Goal: Task Accomplishment & Management: Manage account settings

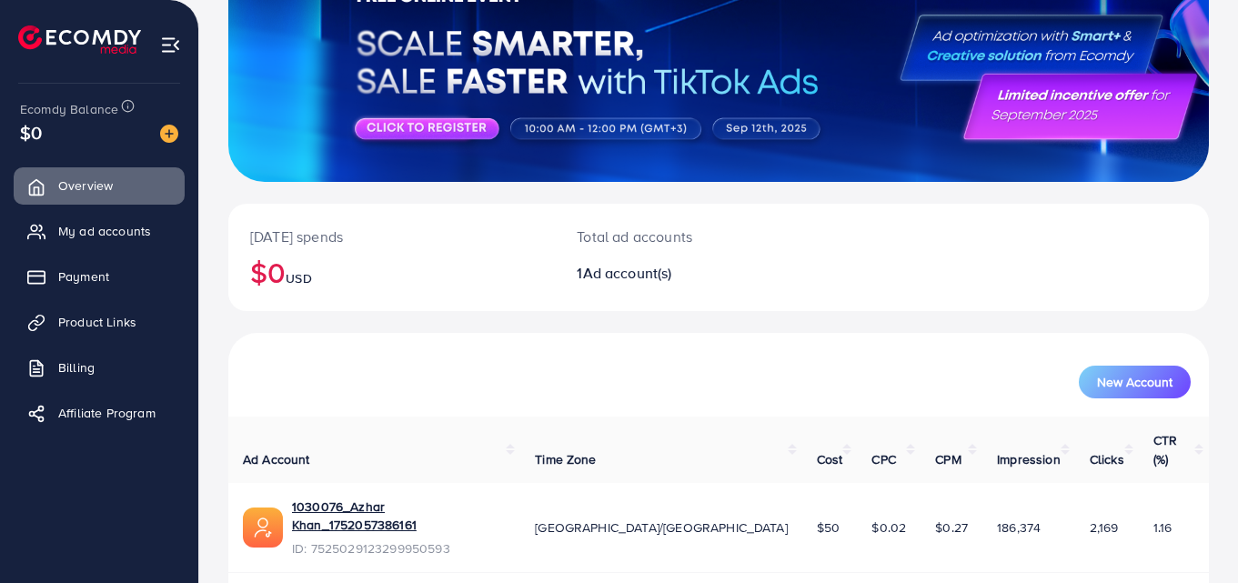
scroll to position [207, 0]
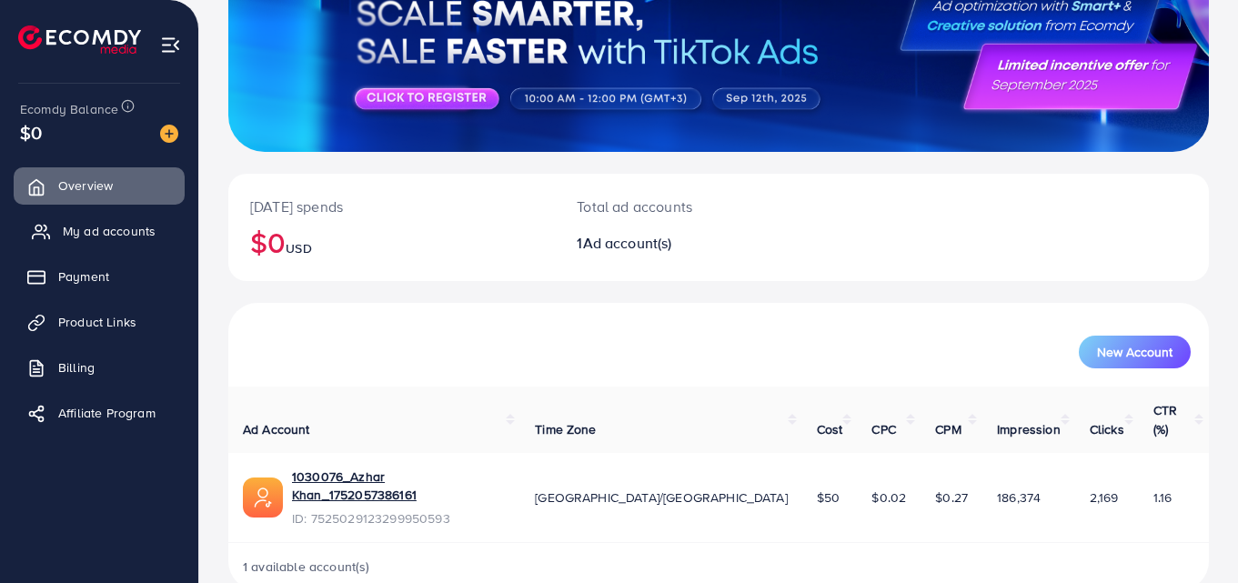
click at [91, 243] on link "My ad accounts" at bounding box center [99, 231] width 171 height 36
click at [136, 237] on span "My ad accounts" at bounding box center [109, 231] width 93 height 18
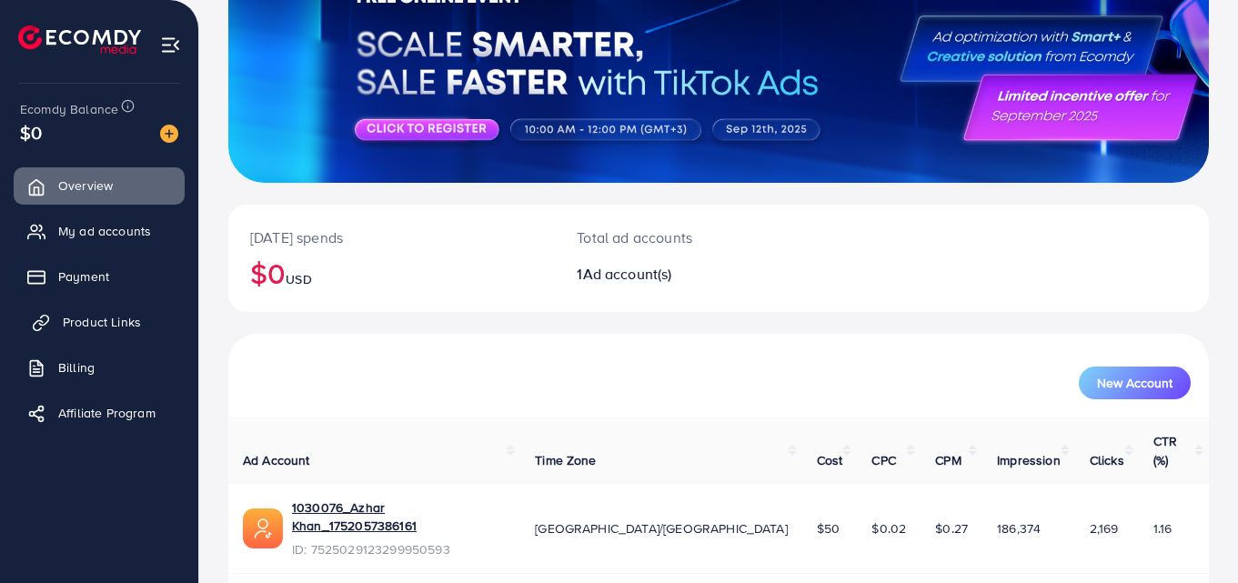
scroll to position [182, 0]
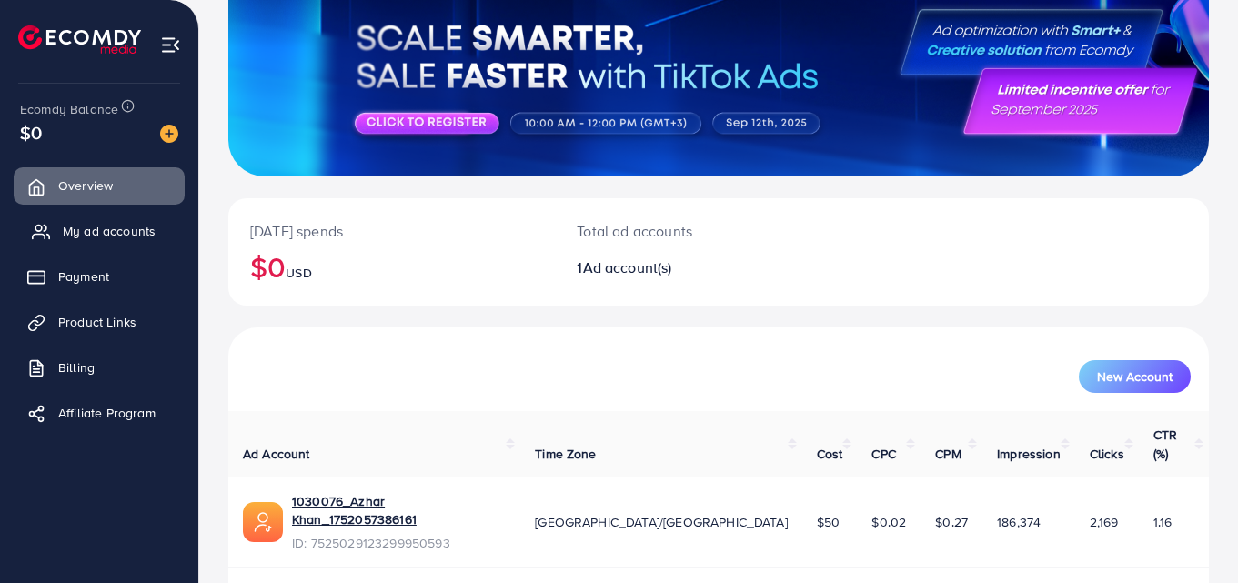
click at [96, 230] on span "My ad accounts" at bounding box center [109, 231] width 93 height 18
click at [146, 233] on span "My ad accounts" at bounding box center [109, 231] width 93 height 18
click at [86, 239] on span "My ad accounts" at bounding box center [109, 231] width 93 height 18
click at [134, 227] on span "My ad accounts" at bounding box center [109, 231] width 93 height 18
click at [116, 226] on span "My ad accounts" at bounding box center [109, 231] width 93 height 18
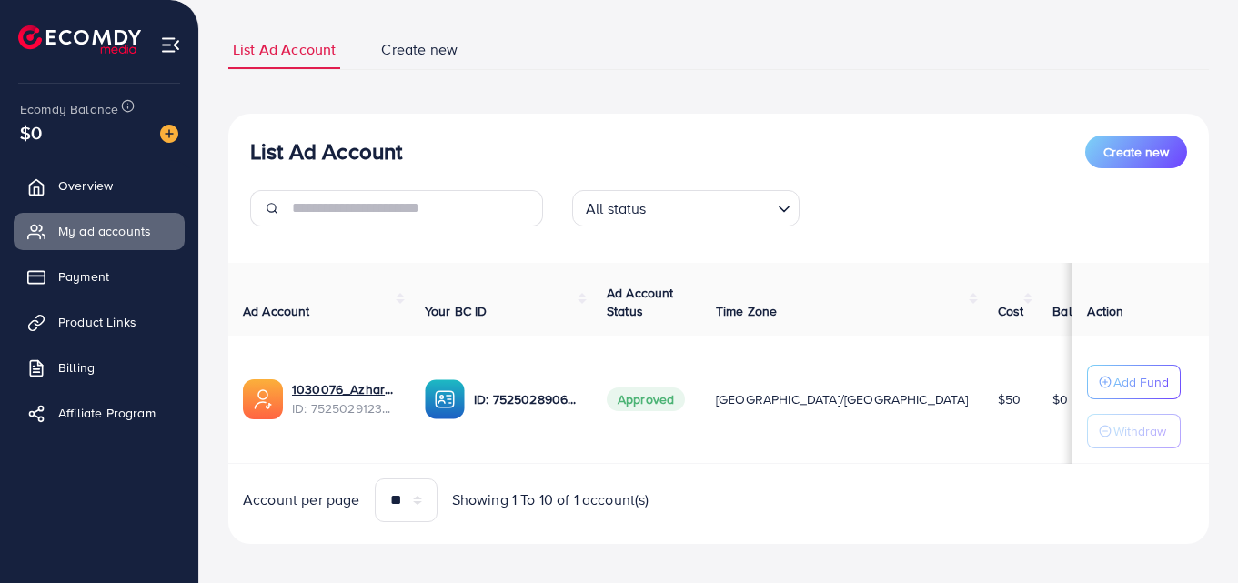
scroll to position [106, 0]
click at [71, 271] on span "Payment" at bounding box center [88, 276] width 51 height 18
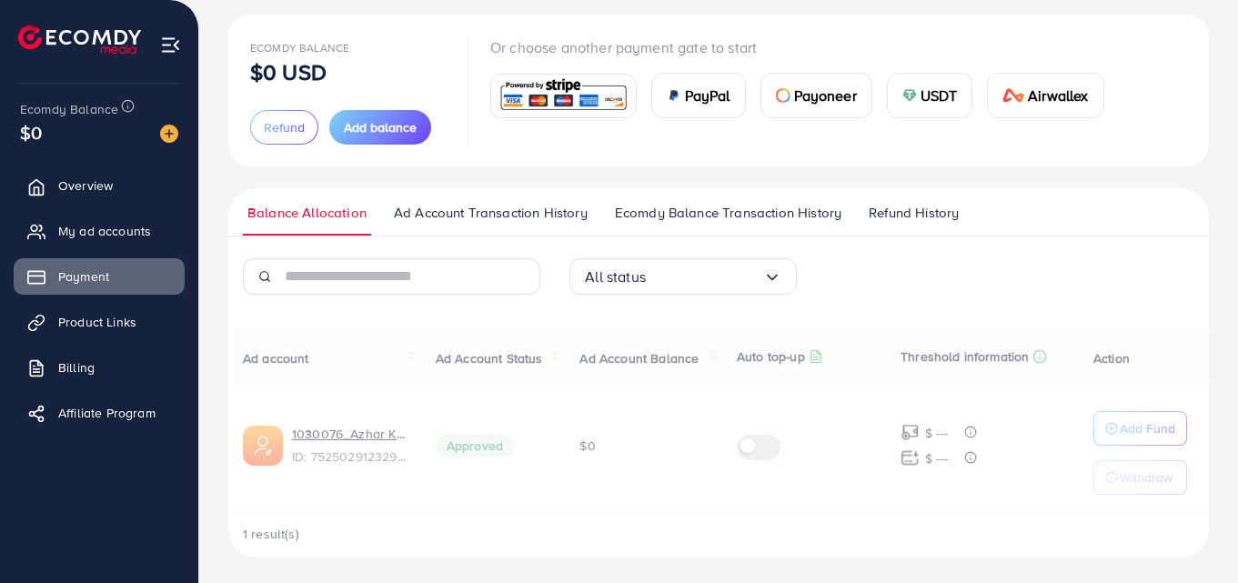
scroll to position [102, 0]
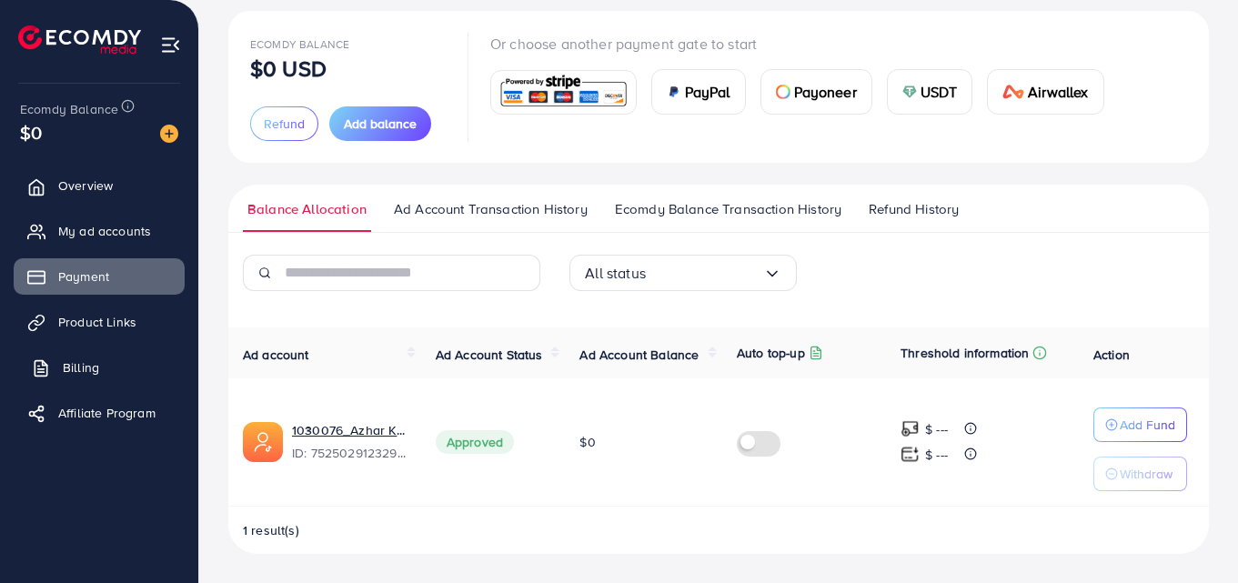
click at [105, 360] on link "Billing" at bounding box center [99, 367] width 171 height 36
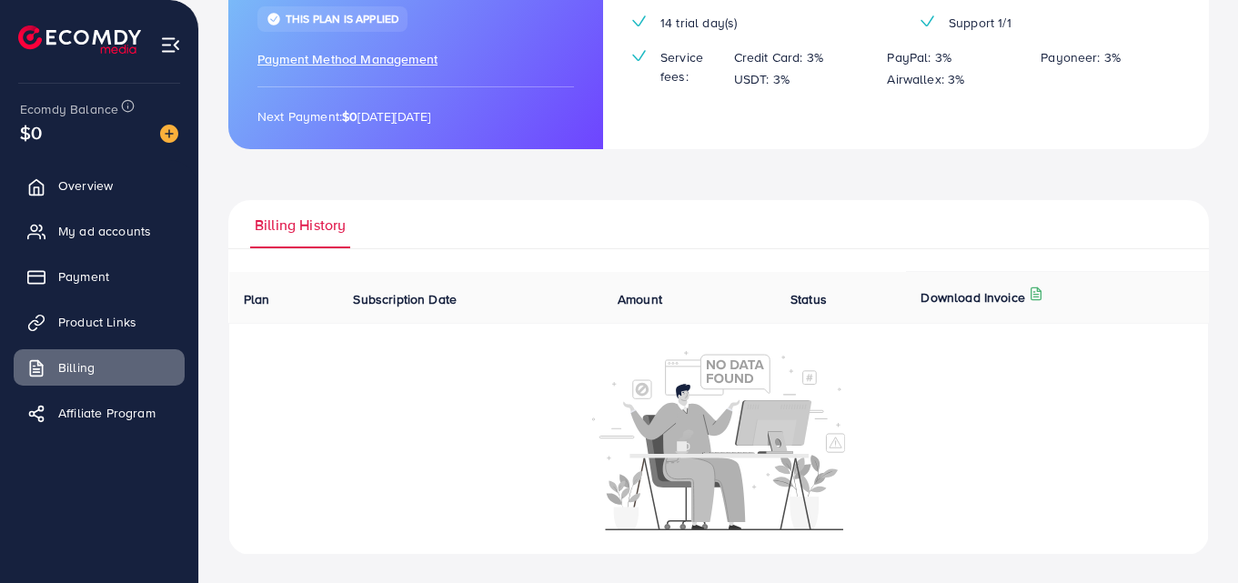
scroll to position [255, 0]
click at [73, 277] on span "Payment" at bounding box center [88, 276] width 51 height 18
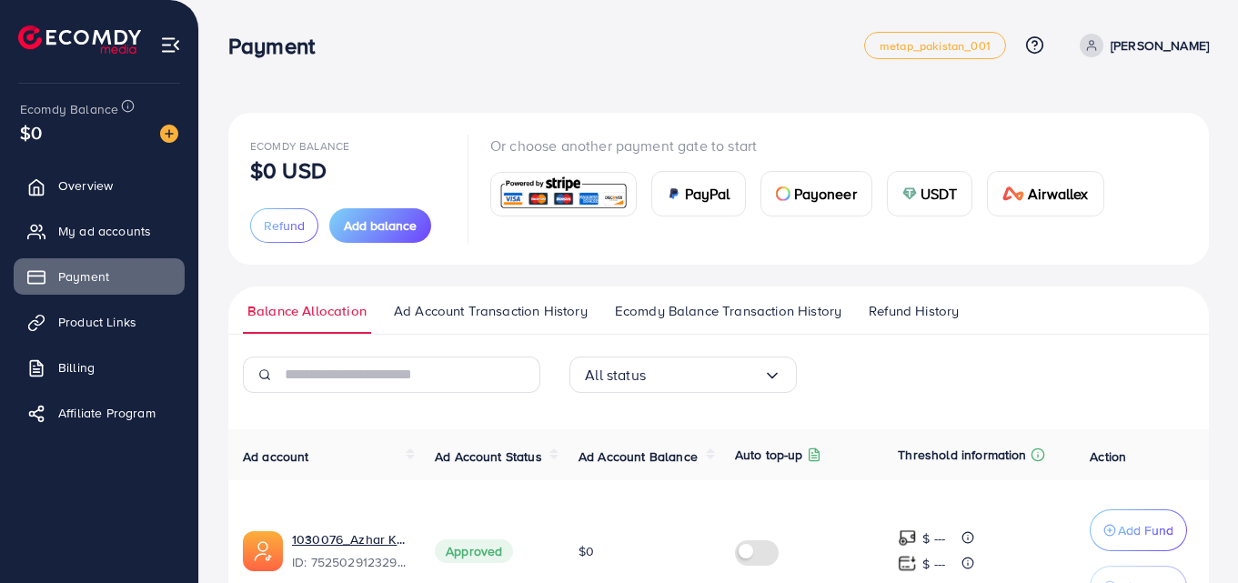
click at [767, 300] on ul "Balance Allocation Ad Account Transaction History Ecomdy Balance Transaction Hi…" at bounding box center [718, 311] width 981 height 48
click at [923, 307] on span "Refund History" at bounding box center [914, 311] width 90 height 20
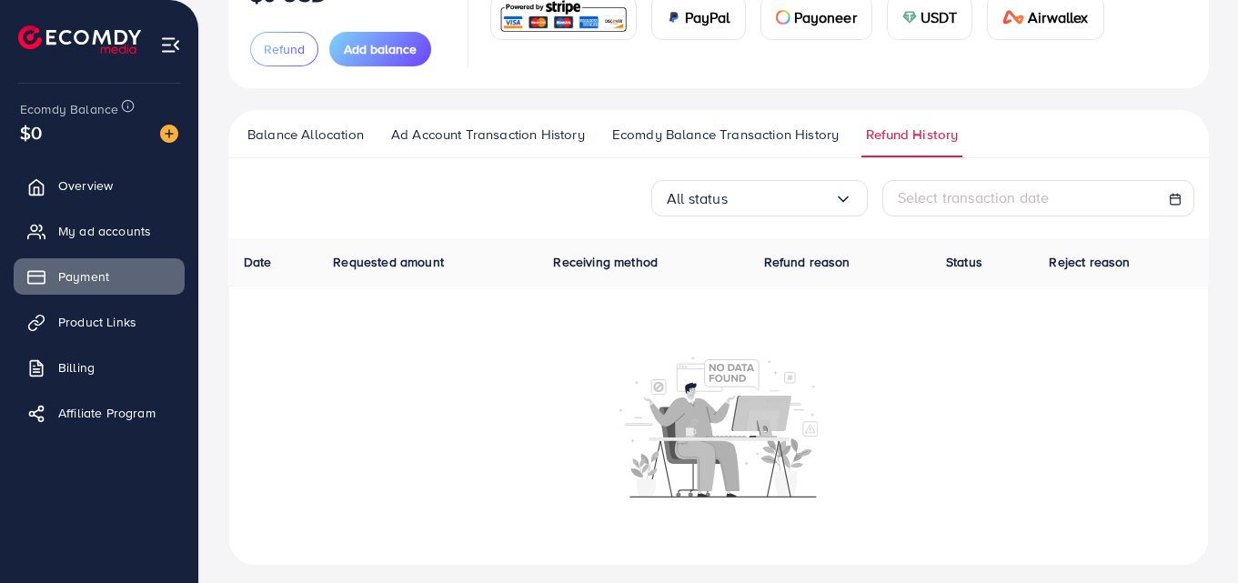
scroll to position [177, 0]
click at [767, 137] on span "Ecomdy Balance Transaction History" at bounding box center [725, 134] width 227 height 20
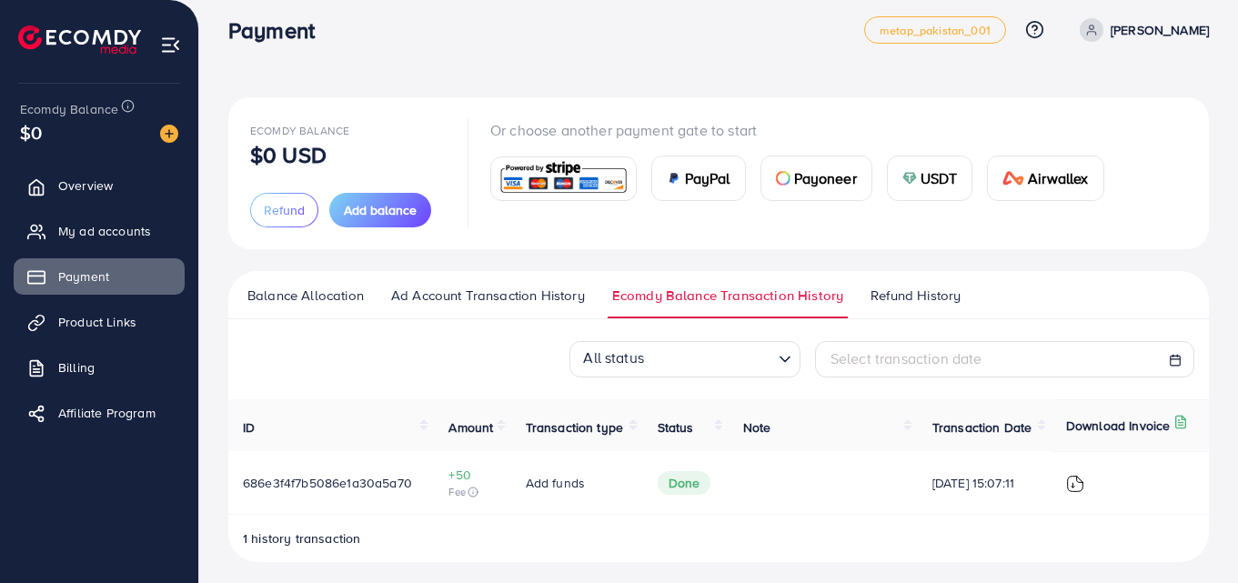
scroll to position [24, 0]
